Goal: Entertainment & Leisure: Browse casually

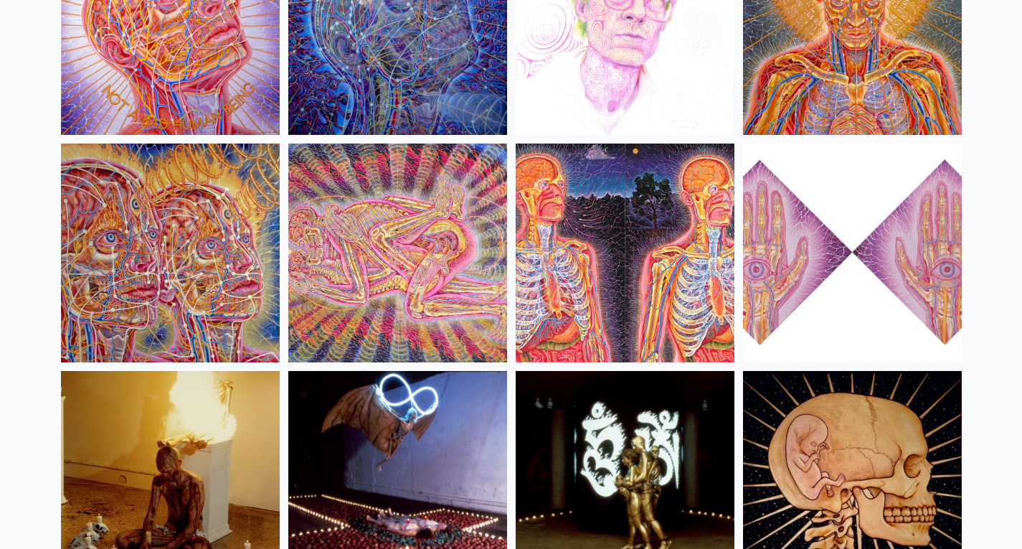
scroll to position [16026, 0]
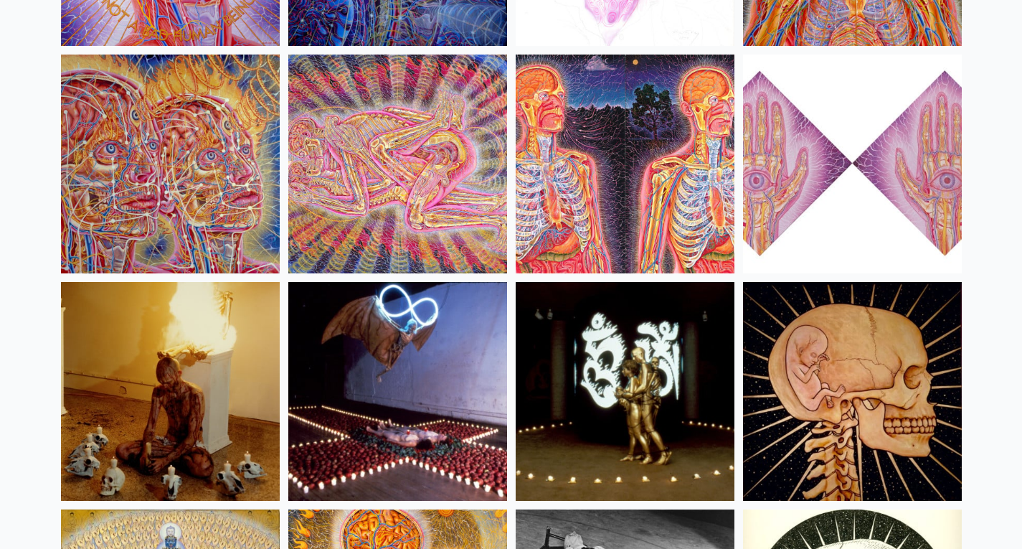
click at [626, 236] on img at bounding box center [625, 164] width 219 height 219
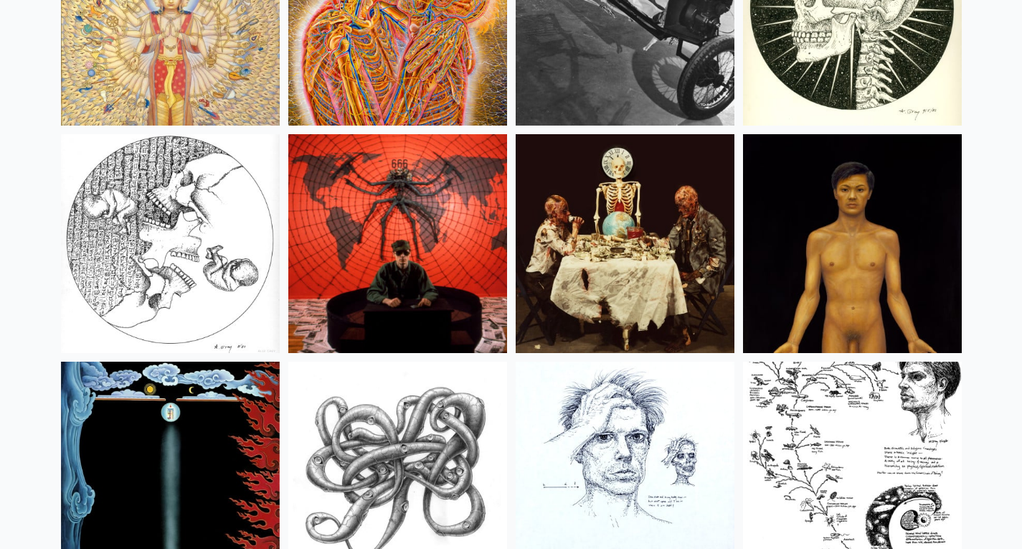
scroll to position [16630, 0]
